Goal: Navigation & Orientation: Find specific page/section

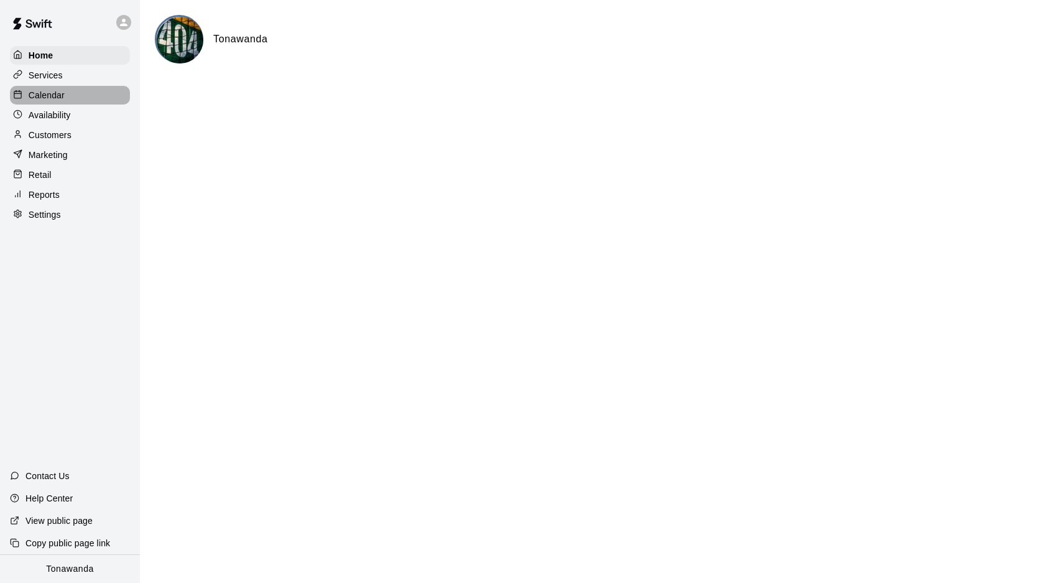
click at [43, 92] on p "Calendar" at bounding box center [47, 95] width 36 height 12
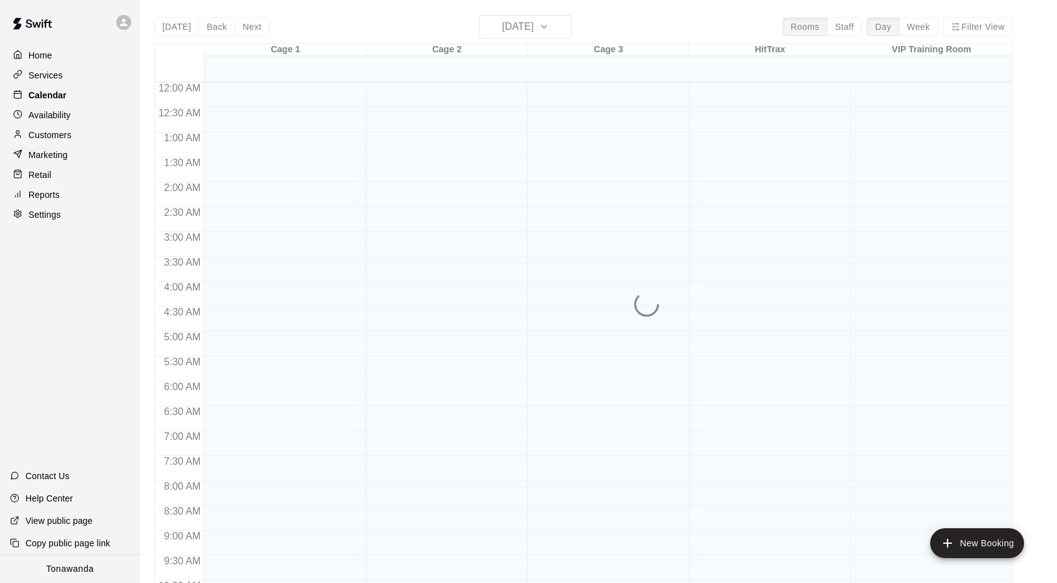
scroll to position [643, 0]
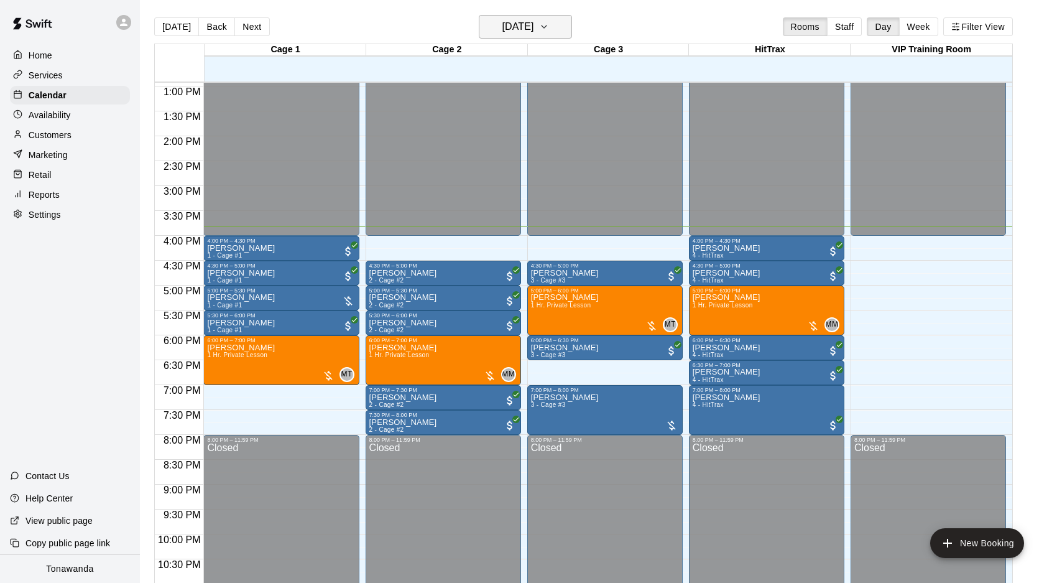
click at [509, 34] on h6 "[DATE]" at bounding box center [518, 26] width 32 height 17
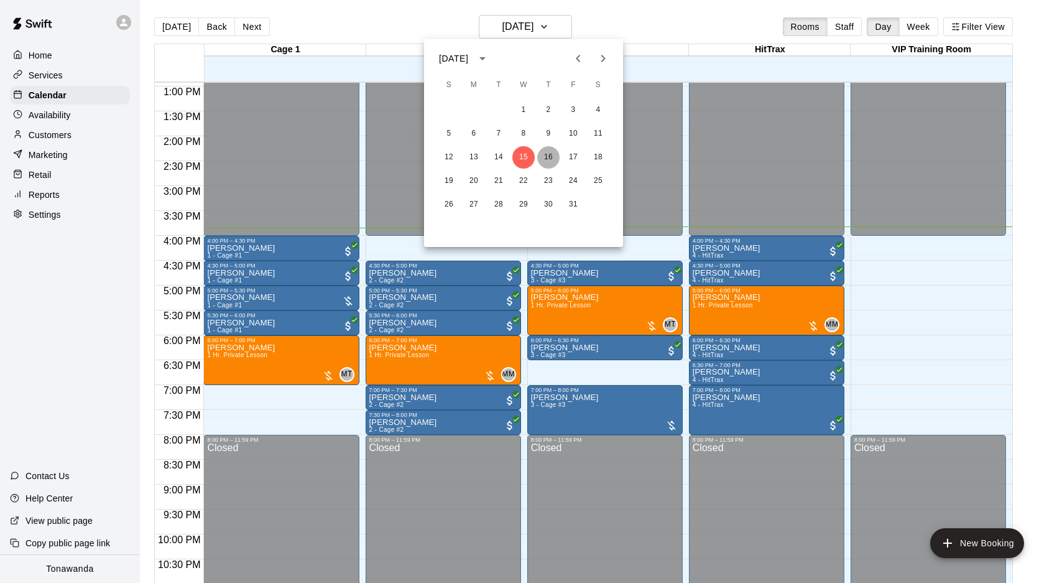
click at [549, 159] on button "16" at bounding box center [548, 157] width 22 height 22
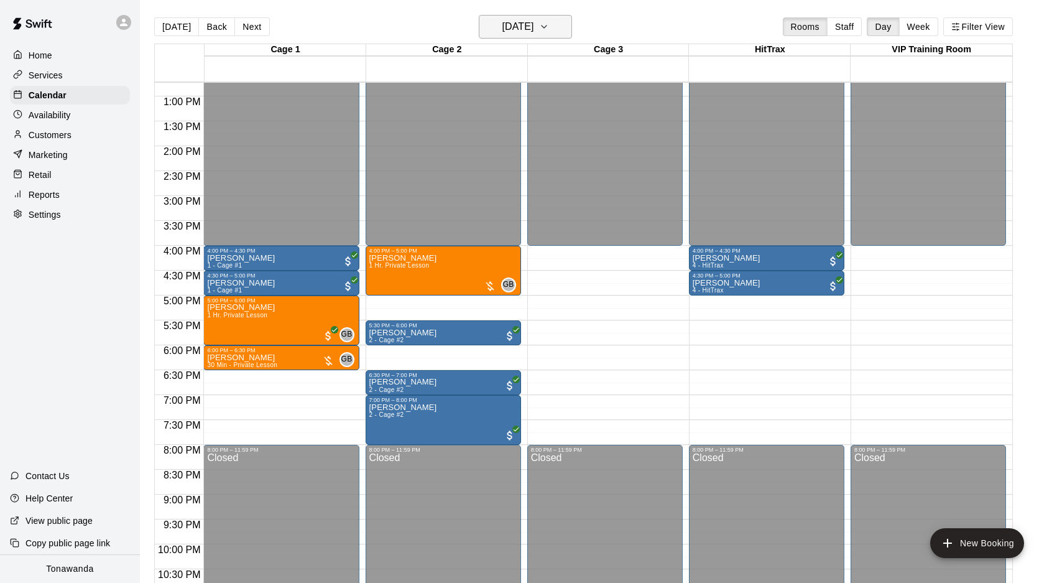
scroll to position [634, 0]
click at [527, 34] on h6 "[DATE]" at bounding box center [518, 26] width 32 height 17
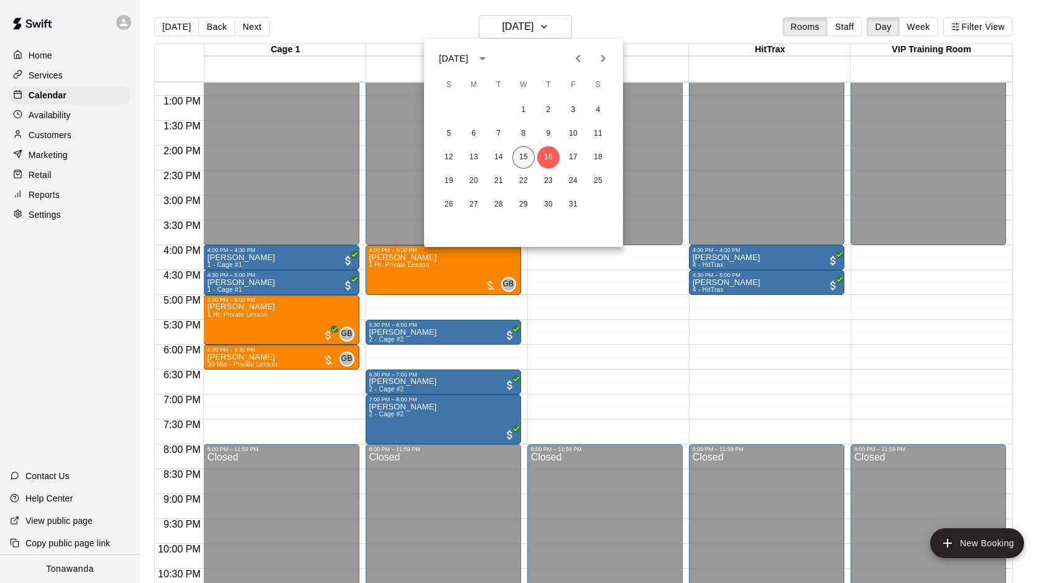
click at [528, 157] on button "15" at bounding box center [523, 157] width 22 height 22
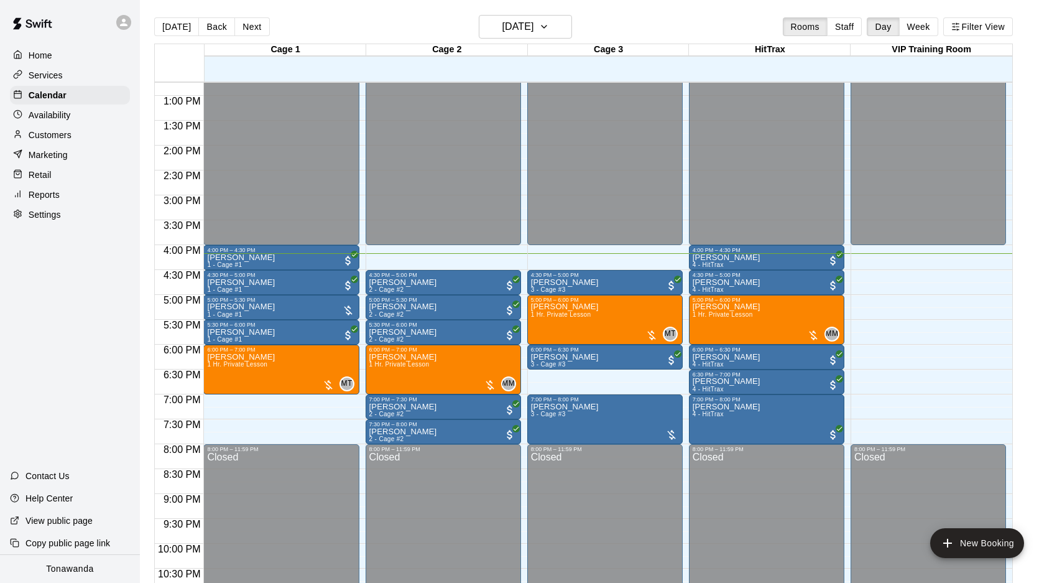
scroll to position [634, 0]
click at [248, 23] on button "Next" at bounding box center [251, 26] width 35 height 19
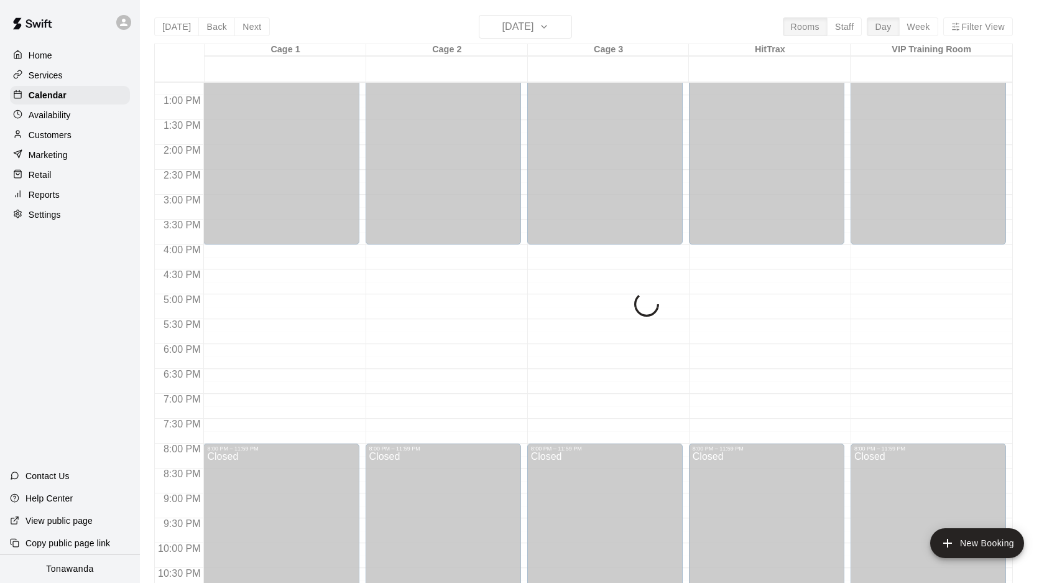
scroll to position [634, 0]
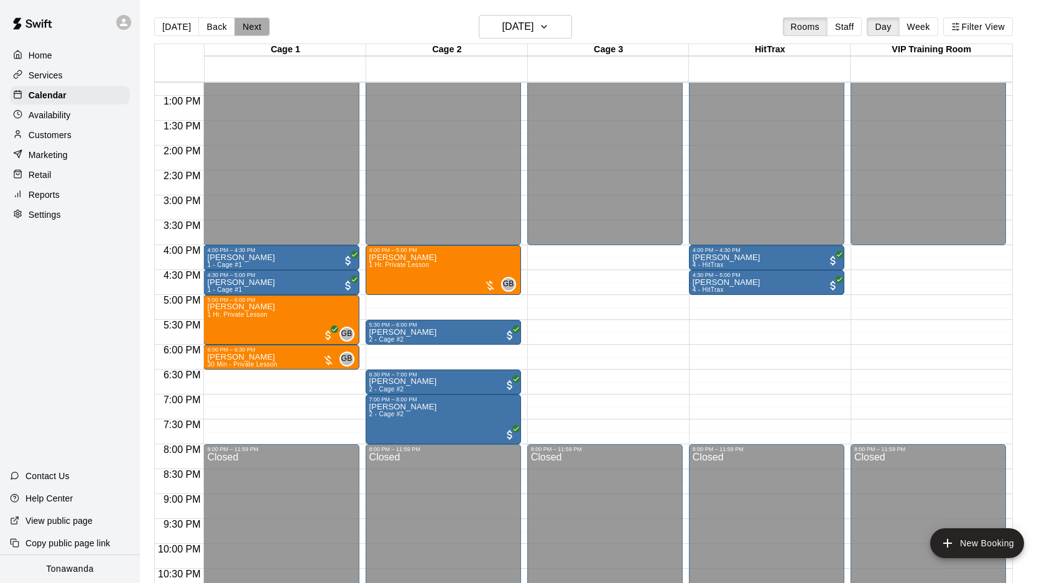
click at [252, 18] on button "Next" at bounding box center [251, 26] width 35 height 19
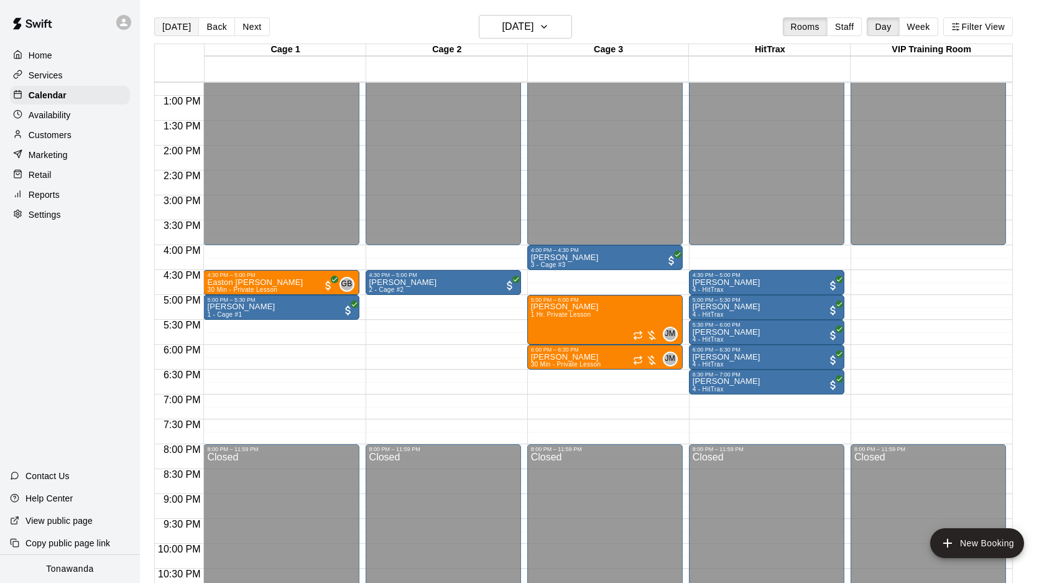
click at [162, 22] on button "[DATE]" at bounding box center [176, 26] width 45 height 19
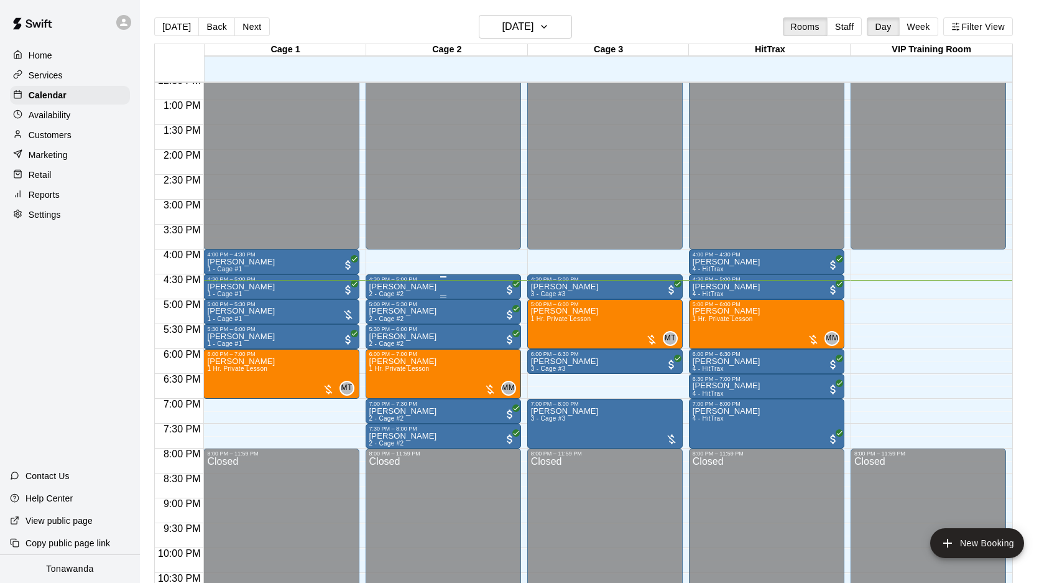
scroll to position [631, 0]
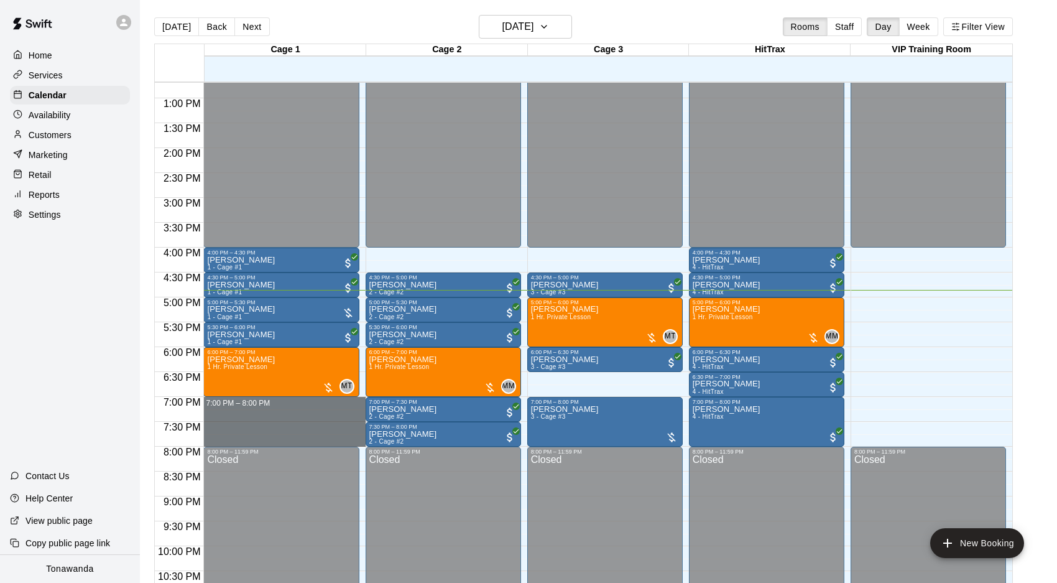
drag, startPoint x: 218, startPoint y: 401, endPoint x: 219, endPoint y: 438, distance: 37.3
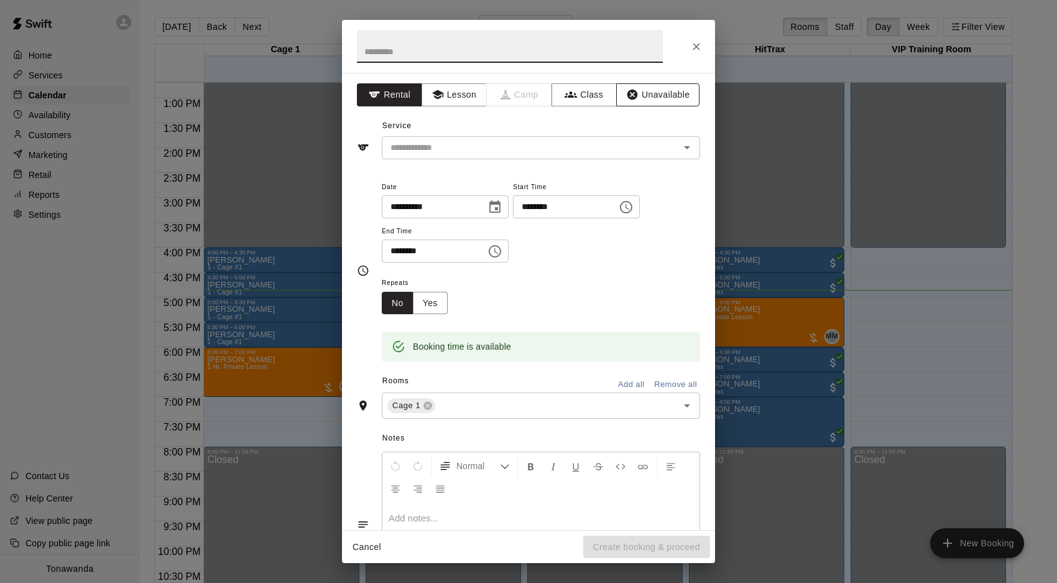
click at [652, 93] on button "Unavailable" at bounding box center [657, 94] width 83 height 23
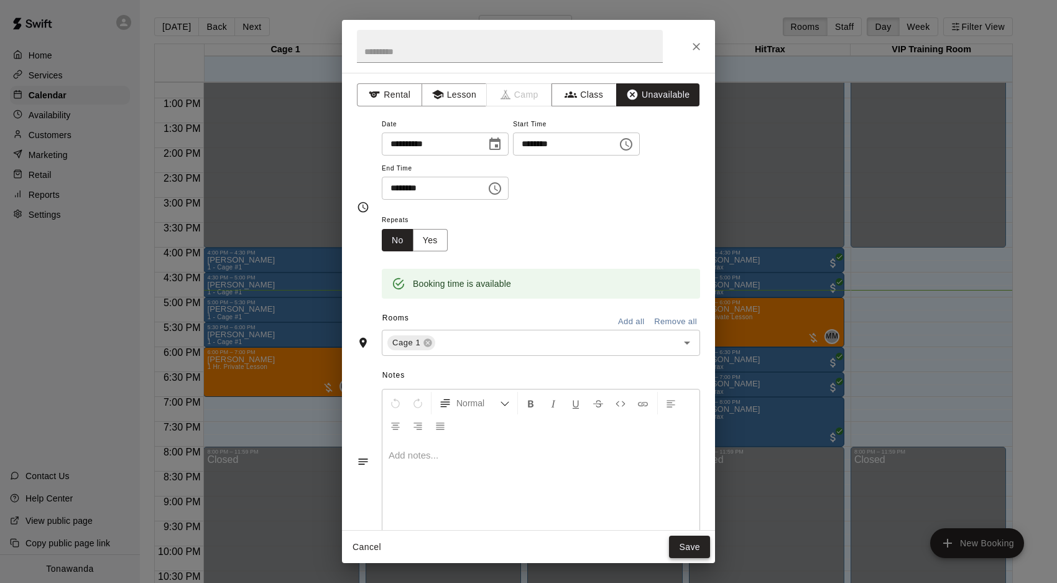
click at [692, 549] on button "Save" at bounding box center [689, 546] width 41 height 23
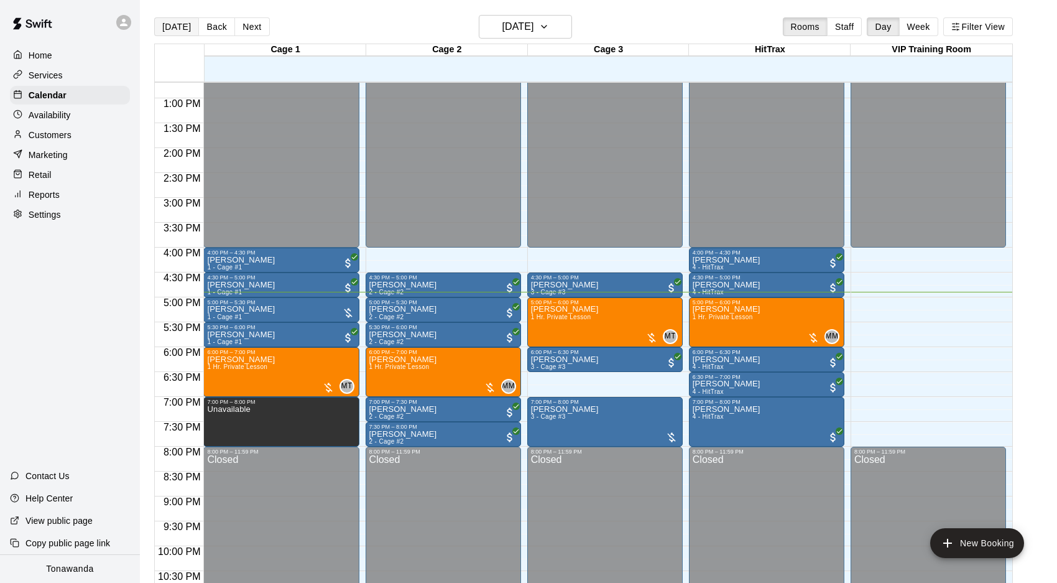
click at [166, 28] on button "[DATE]" at bounding box center [176, 26] width 45 height 19
click at [125, 22] on icon at bounding box center [123, 22] width 11 height 11
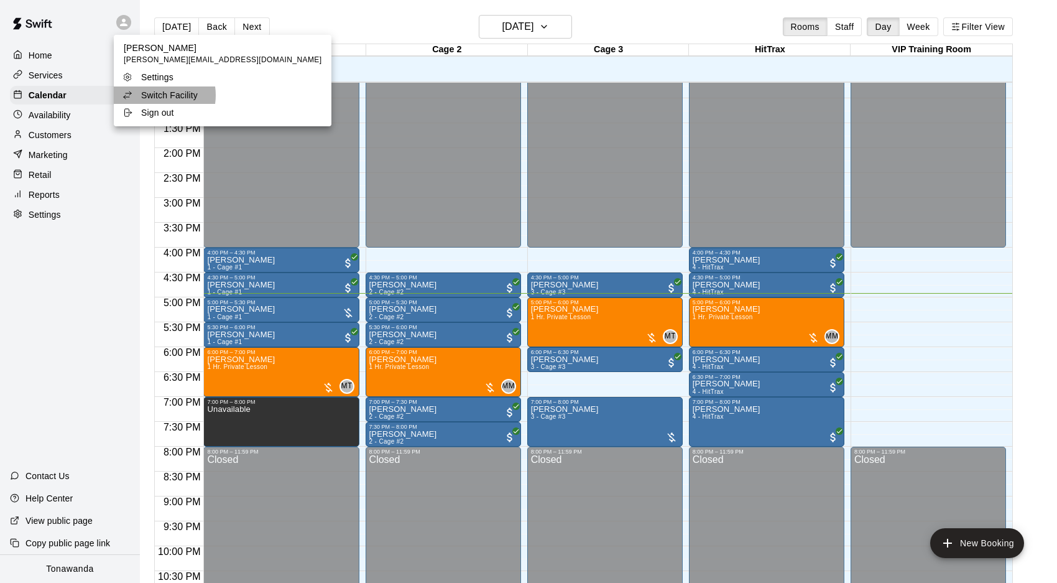
click at [154, 95] on p "Switch Facility" at bounding box center [169, 95] width 57 height 12
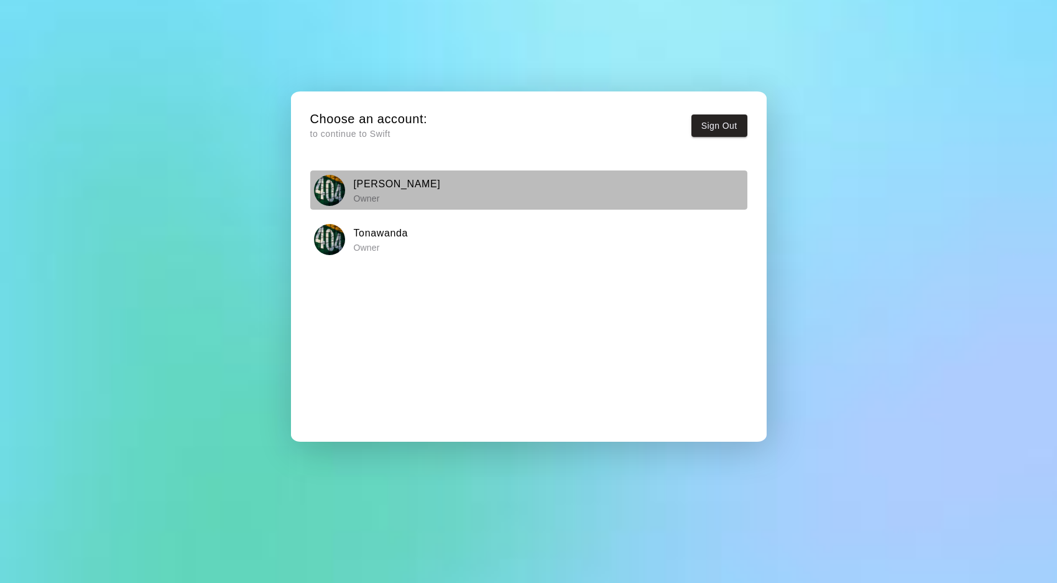
click at [370, 184] on h6 "[PERSON_NAME]" at bounding box center [396, 184] width 87 height 16
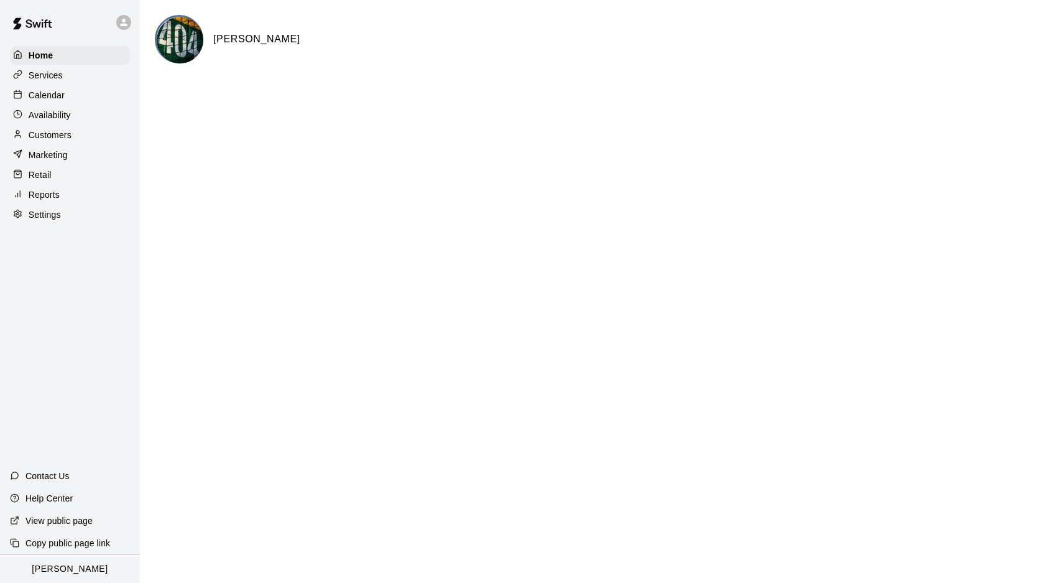
click at [126, 21] on icon at bounding box center [123, 22] width 11 height 11
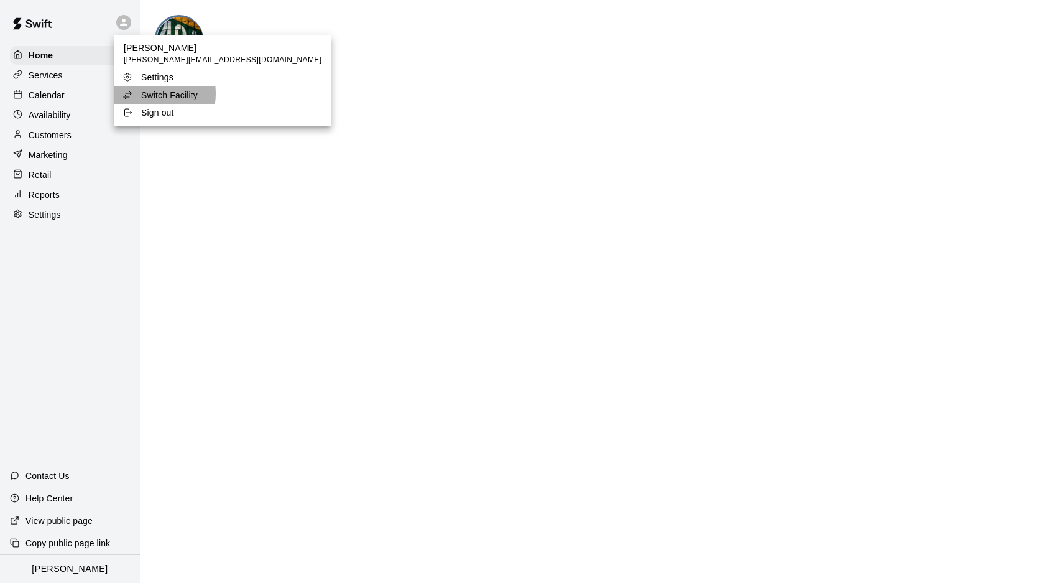
click at [153, 94] on p "Switch Facility" at bounding box center [169, 95] width 57 height 12
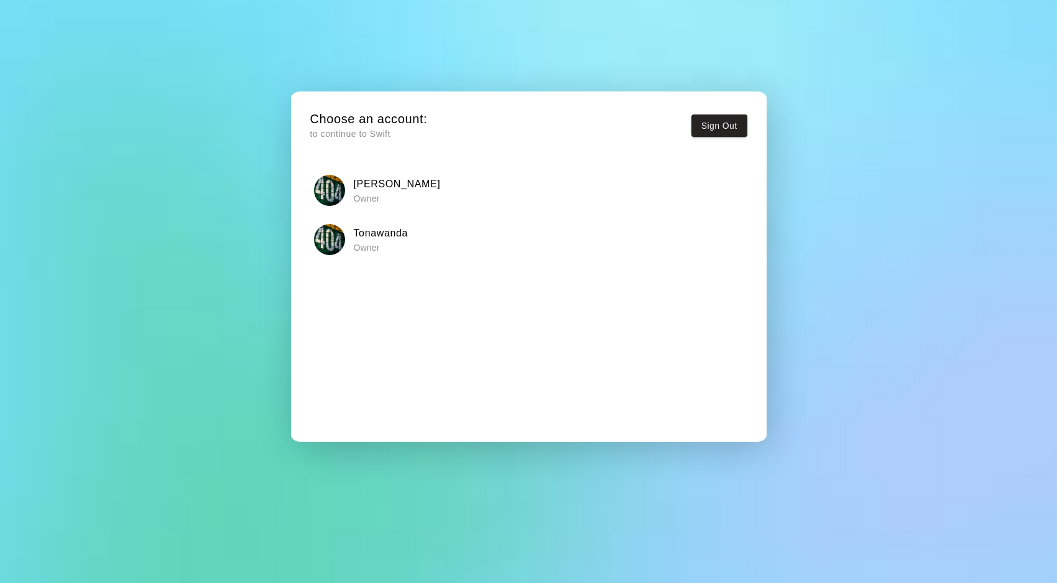
click at [380, 243] on p "Owner" at bounding box center [380, 247] width 55 height 12
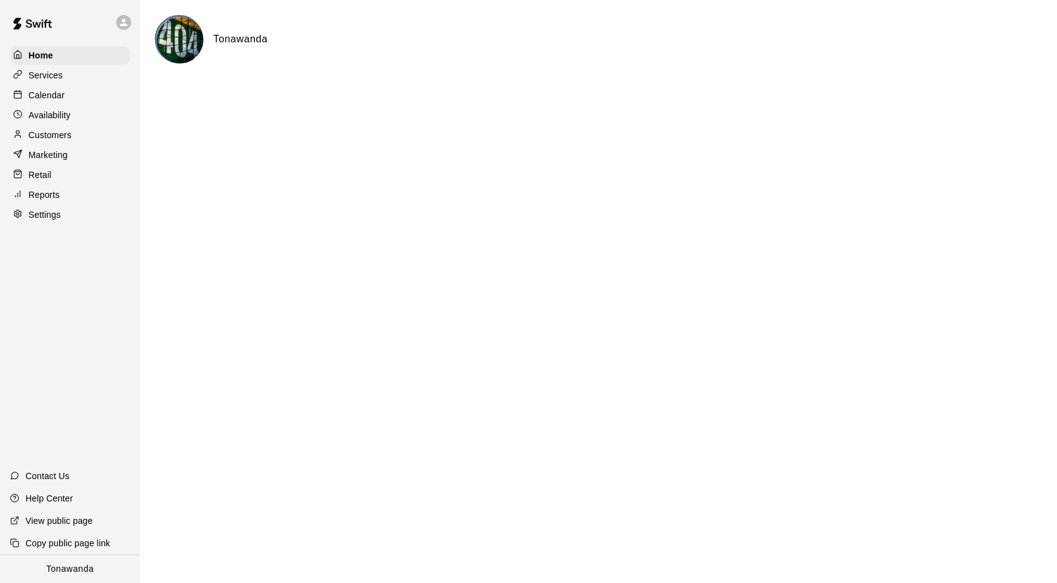
click at [44, 95] on p "Calendar" at bounding box center [47, 95] width 36 height 12
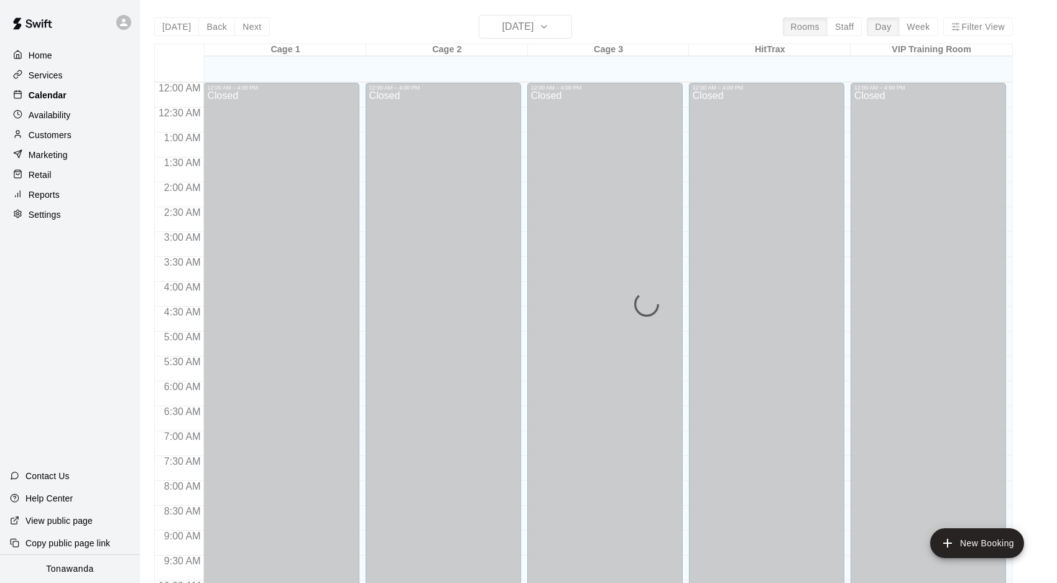
scroll to position [643, 0]
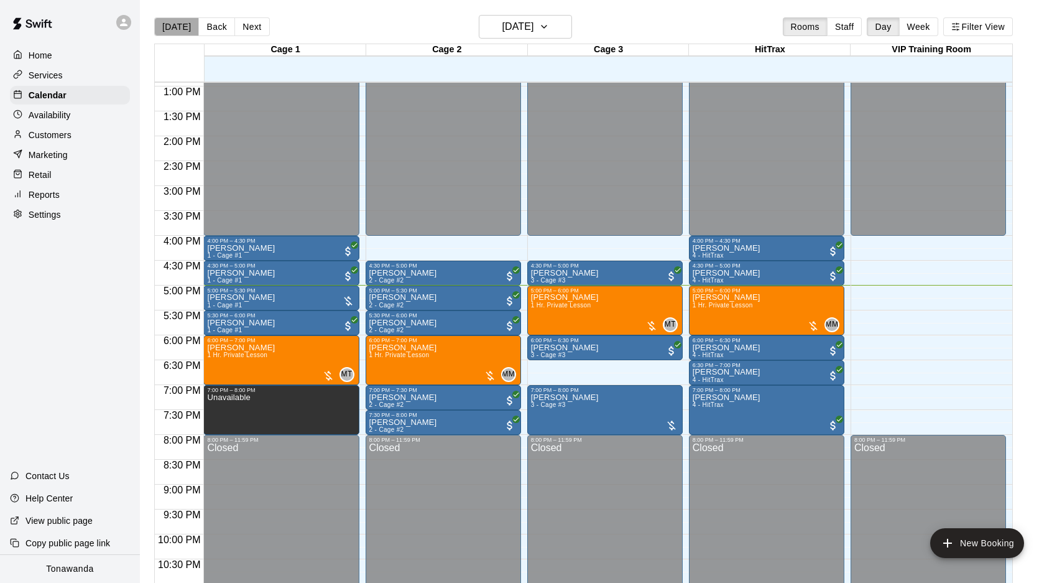
click at [179, 27] on button "[DATE]" at bounding box center [176, 26] width 45 height 19
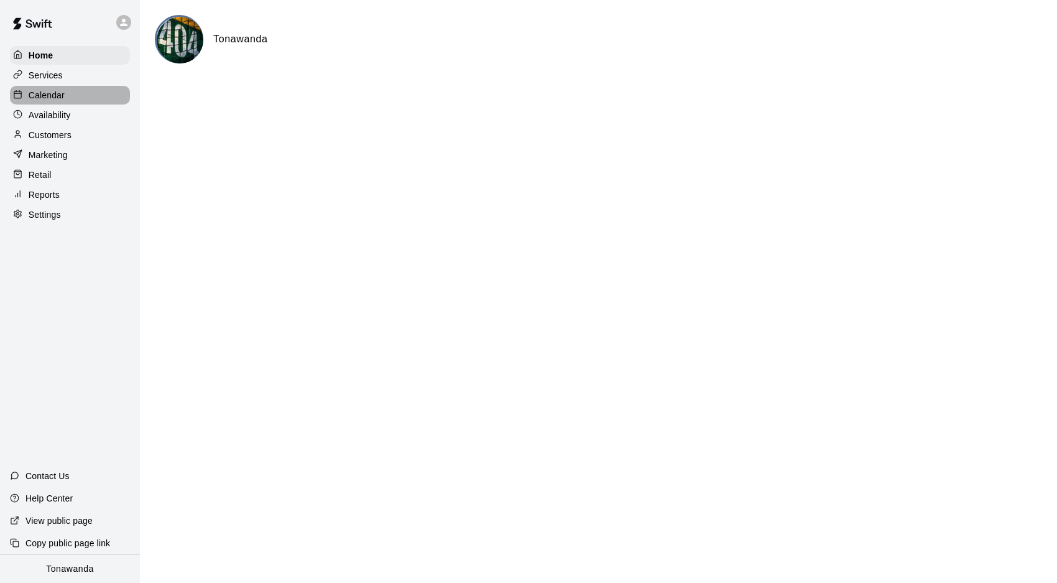
click at [50, 99] on p "Calendar" at bounding box center [47, 95] width 36 height 12
